Goal: Task Accomplishment & Management: Manage account settings

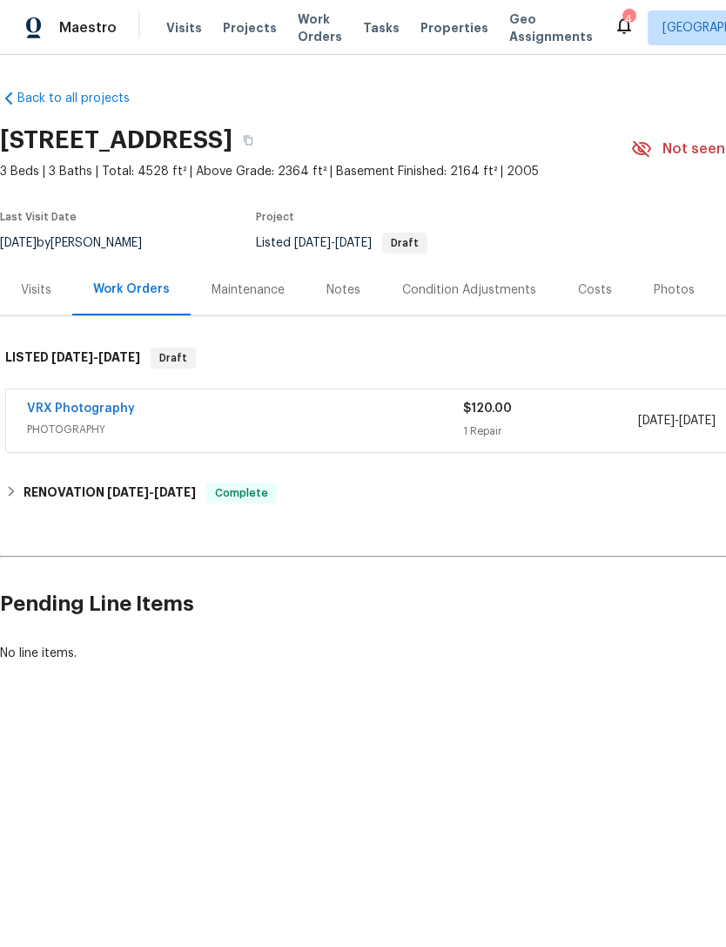
click at [679, 290] on div "Photos" at bounding box center [674, 289] width 41 height 17
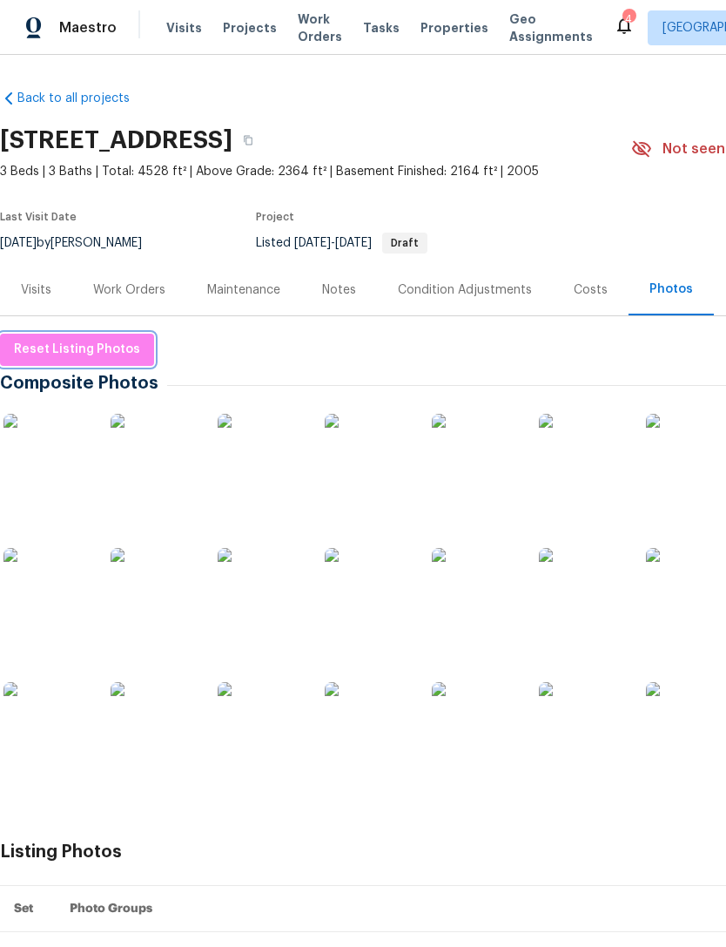
click at [56, 357] on span "Reset Listing Photos" at bounding box center [77, 350] width 126 height 22
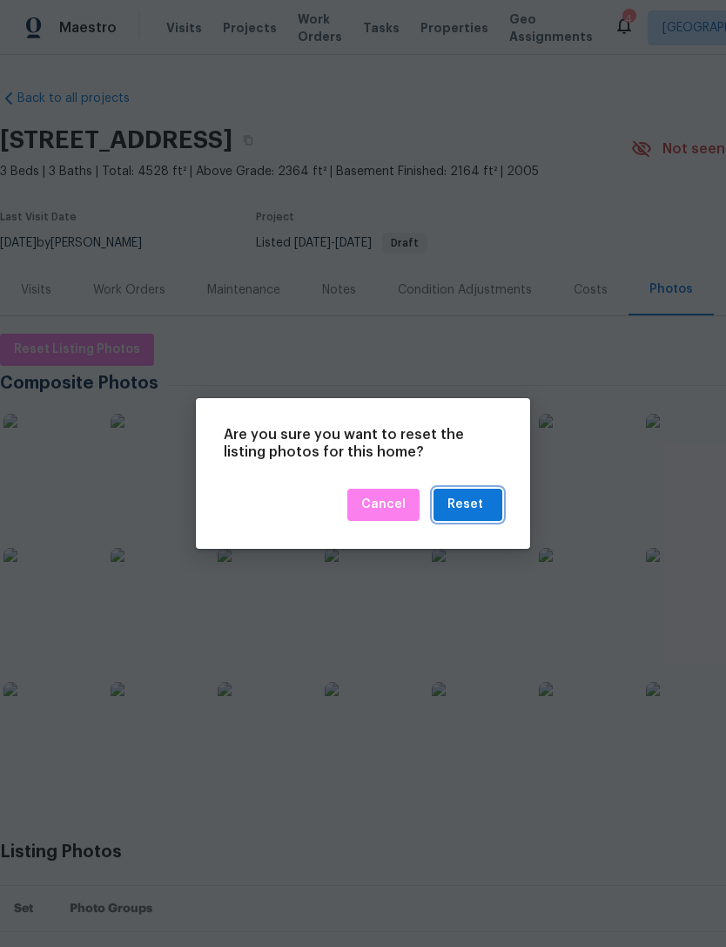
click at [492, 503] on button "Reset" at bounding box center [468, 505] width 69 height 32
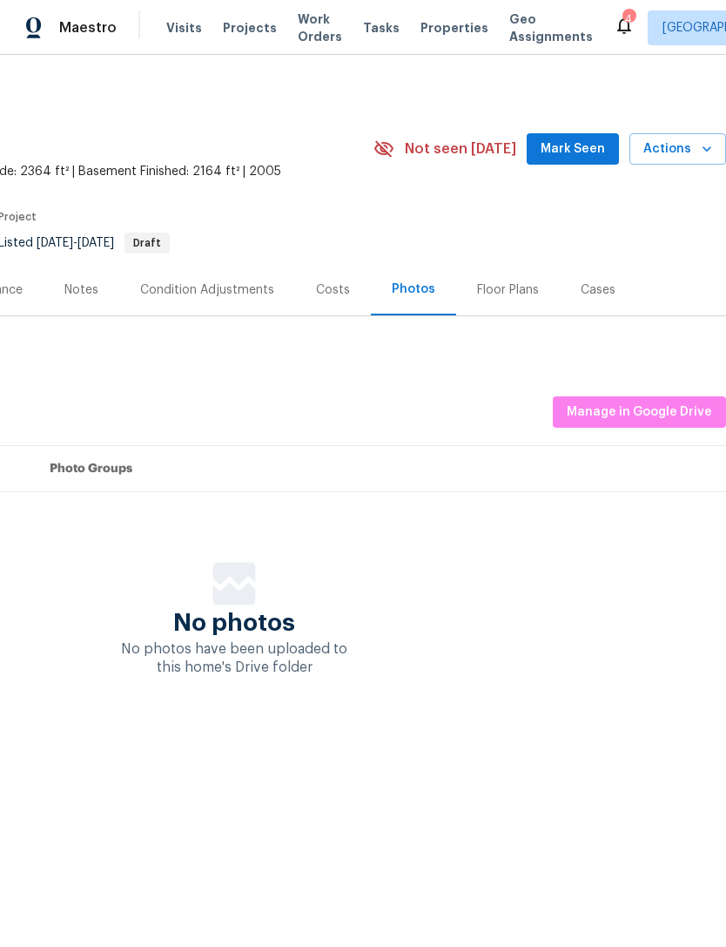
scroll to position [0, 258]
click at [651, 417] on span "Manage in Google Drive" at bounding box center [639, 413] width 145 height 22
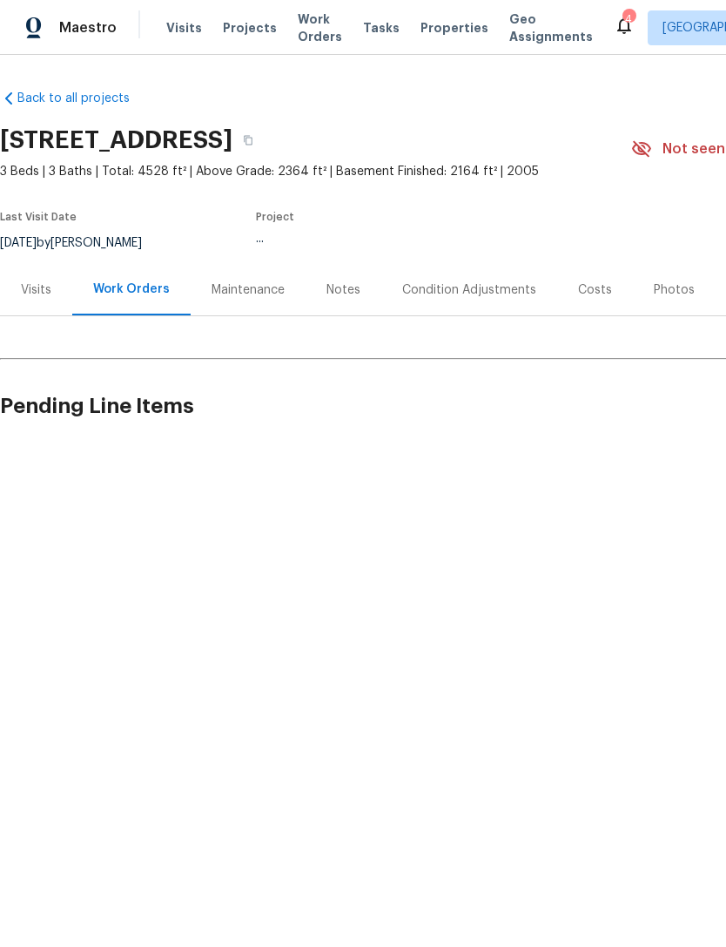
click at [665, 291] on div "Photos" at bounding box center [674, 289] width 41 height 17
